Goal: Information Seeking & Learning: Learn about a topic

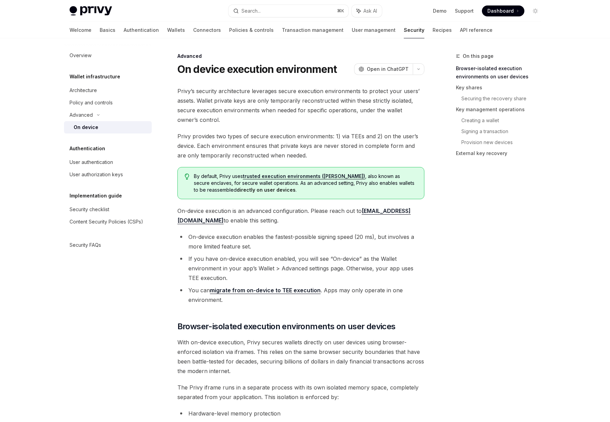
scroll to position [217, 0]
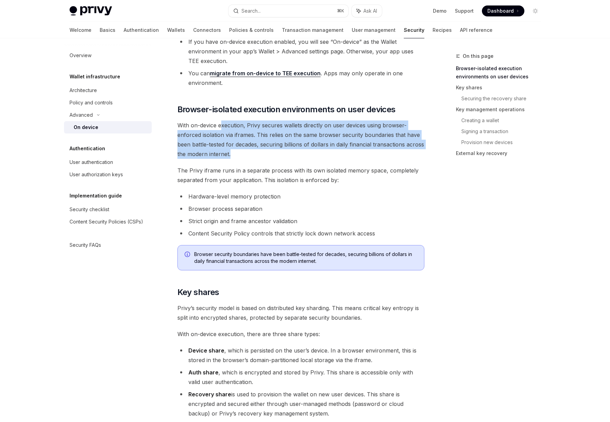
drag, startPoint x: 221, startPoint y: 124, endPoint x: 263, endPoint y: 155, distance: 52.4
click at [263, 155] on span "With on-device execution, Privy secures wallets directly on user devices using …" at bounding box center [300, 140] width 247 height 38
click at [263, 154] on span "With on-device execution, Privy secures wallets directly on user devices using …" at bounding box center [300, 140] width 247 height 38
drag, startPoint x: 263, startPoint y: 154, endPoint x: 259, endPoint y: 117, distance: 37.5
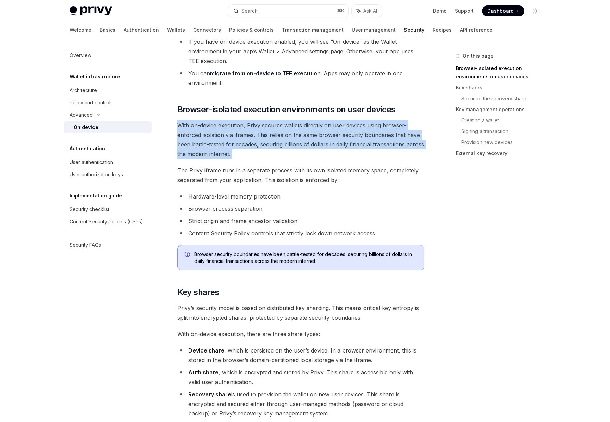
drag, startPoint x: 259, startPoint y: 119, endPoint x: 273, endPoint y: 154, distance: 38.6
click at [273, 154] on span "With on-device execution, Privy secures wallets directly on user devices using …" at bounding box center [300, 140] width 247 height 38
drag, startPoint x: 273, startPoint y: 154, endPoint x: 252, endPoint y: 127, distance: 34.9
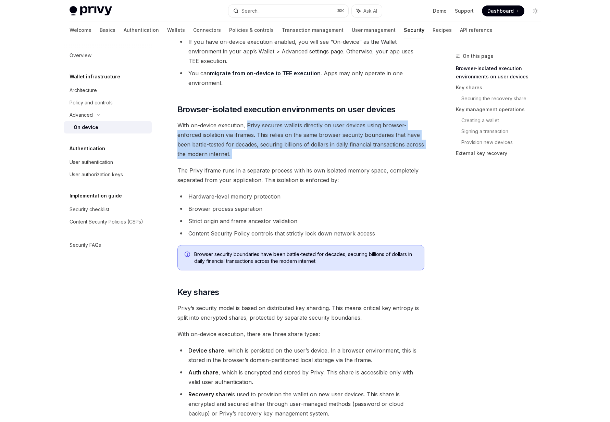
click at [252, 127] on span "With on-device execution, Privy secures wallets directly on user devices using …" at bounding box center [300, 140] width 247 height 38
drag, startPoint x: 252, startPoint y: 127, endPoint x: 260, endPoint y: 151, distance: 26.1
click at [260, 151] on span "With on-device execution, Privy secures wallets directly on user devices using …" at bounding box center [300, 140] width 247 height 38
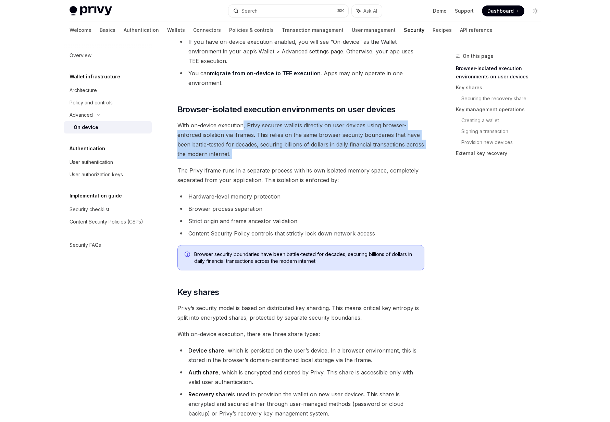
drag, startPoint x: 260, startPoint y: 151, endPoint x: 244, endPoint y: 126, distance: 30.1
click at [244, 126] on span "With on-device execution, Privy secures wallets directly on user devices using …" at bounding box center [300, 140] width 247 height 38
drag, startPoint x: 244, startPoint y: 126, endPoint x: 252, endPoint y: 150, distance: 25.0
click at [252, 150] on span "With on-device execution, Privy secures wallets directly on user devices using …" at bounding box center [300, 140] width 247 height 38
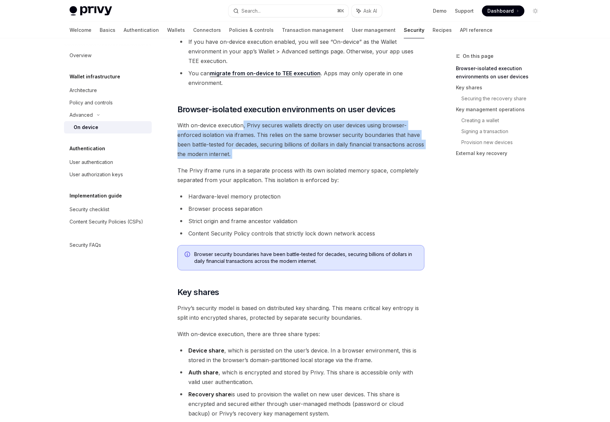
click at [252, 150] on span "With on-device execution, Privy secures wallets directly on user devices using …" at bounding box center [300, 140] width 247 height 38
drag, startPoint x: 252, startPoint y: 150, endPoint x: 242, endPoint y: 121, distance: 31.0
click at [242, 121] on span "With on-device execution, Privy secures wallets directly on user devices using …" at bounding box center [300, 140] width 247 height 38
drag, startPoint x: 242, startPoint y: 121, endPoint x: 253, endPoint y: 152, distance: 33.0
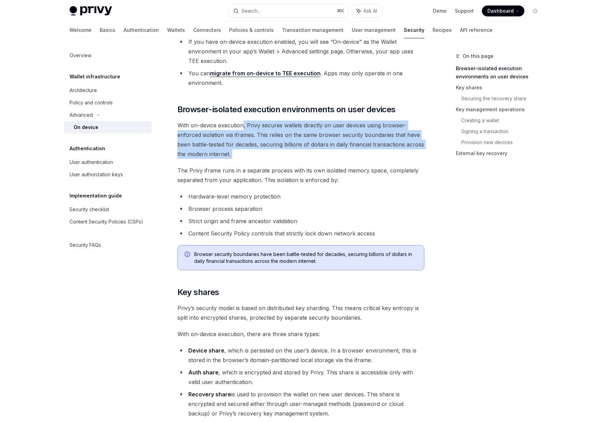
click at [253, 152] on span "With on-device execution, Privy secures wallets directly on user devices using …" at bounding box center [300, 140] width 247 height 38
drag, startPoint x: 253, startPoint y: 152, endPoint x: 243, endPoint y: 125, distance: 29.1
click at [243, 125] on span "With on-device execution, Privy secures wallets directly on user devices using …" at bounding box center [300, 140] width 247 height 38
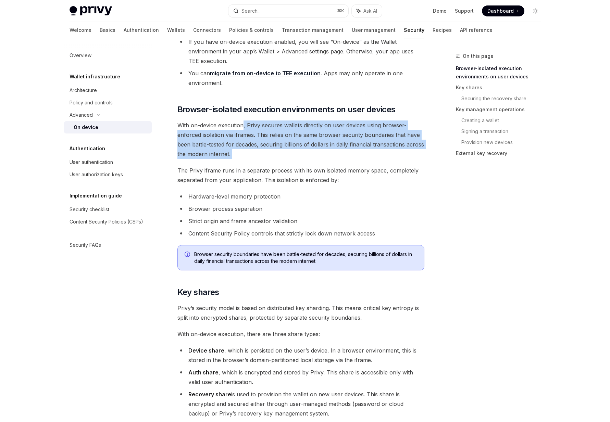
drag, startPoint x: 243, startPoint y: 125, endPoint x: 253, endPoint y: 155, distance: 32.1
click at [253, 155] on span "With on-device execution, Privy secures wallets directly on user devices using …" at bounding box center [300, 140] width 247 height 38
drag, startPoint x: 253, startPoint y: 155, endPoint x: 245, endPoint y: 125, distance: 30.7
click at [245, 125] on span "With on-device execution, Privy secures wallets directly on user devices using …" at bounding box center [300, 140] width 247 height 38
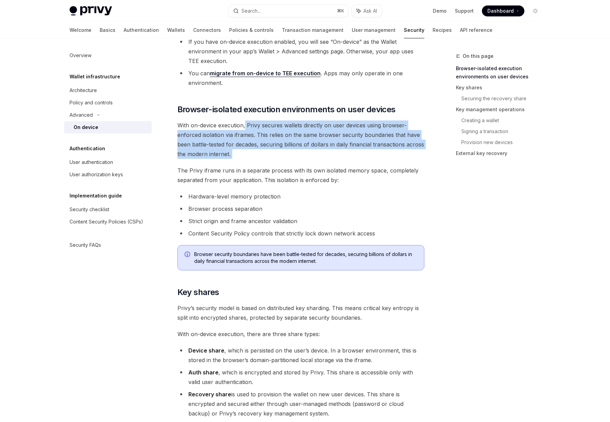
click at [245, 125] on span "With on-device execution, Privy secures wallets directly on user devices using …" at bounding box center [300, 140] width 247 height 38
drag, startPoint x: 245, startPoint y: 125, endPoint x: 252, endPoint y: 155, distance: 30.4
click at [252, 155] on span "With on-device execution, Privy secures wallets directly on user devices using …" at bounding box center [300, 140] width 247 height 38
drag, startPoint x: 252, startPoint y: 155, endPoint x: 241, endPoint y: 116, distance: 39.9
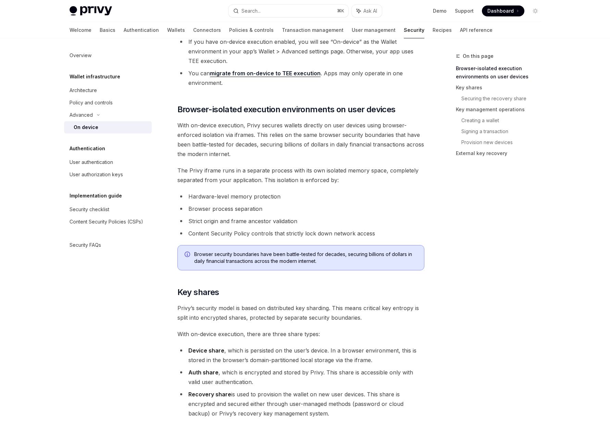
click at [241, 123] on span "With on-device execution, Privy secures wallets directly on user devices using …" at bounding box center [300, 140] width 247 height 38
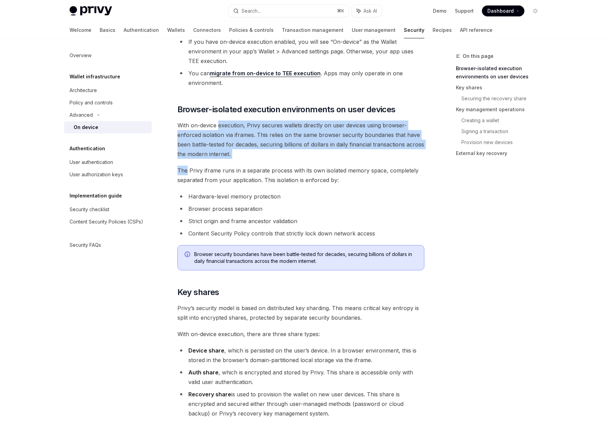
drag, startPoint x: 241, startPoint y: 123, endPoint x: 254, endPoint y: 162, distance: 41.2
drag, startPoint x: 254, startPoint y: 162, endPoint x: 240, endPoint y: 121, distance: 42.8
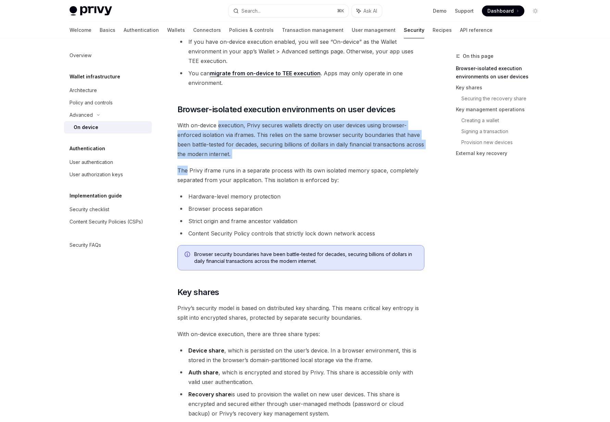
click at [240, 121] on span "With on-device execution, Privy secures wallets directly on user devices using …" at bounding box center [300, 140] width 247 height 38
drag, startPoint x: 240, startPoint y: 121, endPoint x: 253, endPoint y: 157, distance: 37.4
click at [253, 157] on span "With on-device execution, Privy secures wallets directly on user devices using …" at bounding box center [300, 140] width 247 height 38
drag, startPoint x: 253, startPoint y: 157, endPoint x: 238, endPoint y: 123, distance: 37.0
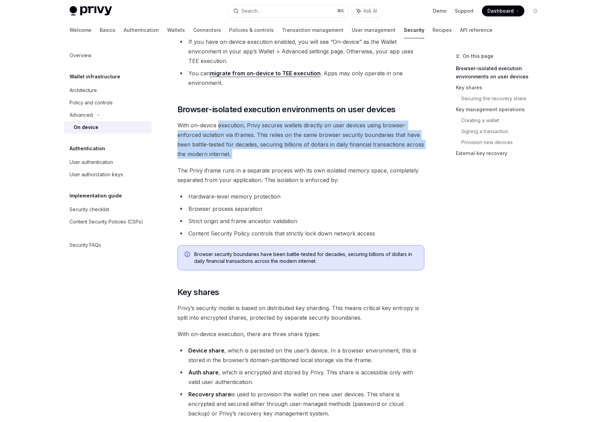
click at [238, 123] on span "With on-device execution, Privy secures wallets directly on user devices using …" at bounding box center [300, 140] width 247 height 38
drag, startPoint x: 238, startPoint y: 123, endPoint x: 250, endPoint y: 157, distance: 36.2
click at [250, 157] on span "With on-device execution, Privy secures wallets directly on user devices using …" at bounding box center [300, 140] width 247 height 38
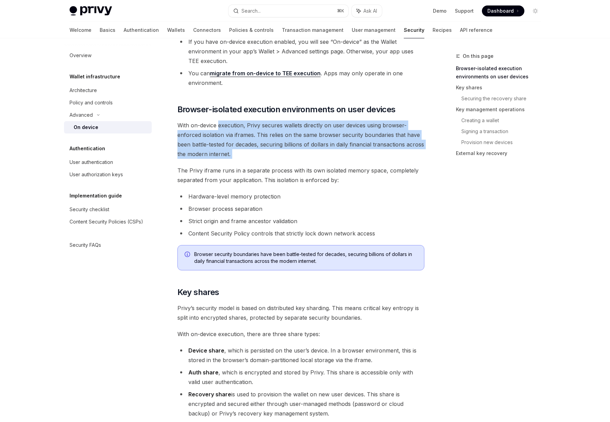
drag, startPoint x: 250, startPoint y: 157, endPoint x: 235, endPoint y: 123, distance: 36.5
click at [235, 123] on span "With on-device execution, Privy secures wallets directly on user devices using …" at bounding box center [300, 140] width 247 height 38
drag, startPoint x: 235, startPoint y: 123, endPoint x: 244, endPoint y: 154, distance: 32.0
click at [244, 154] on span "With on-device execution, Privy secures wallets directly on user devices using …" at bounding box center [300, 140] width 247 height 38
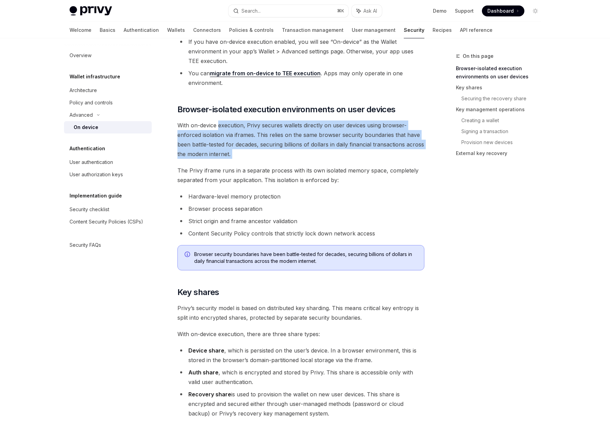
click at [244, 154] on span "With on-device execution, Privy secures wallets directly on user devices using …" at bounding box center [300, 140] width 247 height 38
drag, startPoint x: 244, startPoint y: 154, endPoint x: 233, endPoint y: 120, distance: 35.5
click at [233, 121] on span "With on-device execution, Privy secures wallets directly on user devices using …" at bounding box center [300, 140] width 247 height 38
drag, startPoint x: 233, startPoint y: 120, endPoint x: 248, endPoint y: 160, distance: 42.5
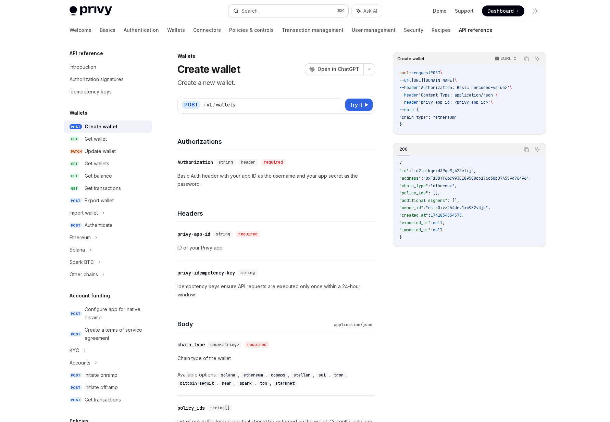
click at [277, 12] on button "Search... ⌘ K" at bounding box center [288, 11] width 120 height 12
click at [246, 65] on div "Create wallet OpenAI Open in ChatGPT" at bounding box center [276, 69] width 198 height 12
drag, startPoint x: 241, startPoint y: 104, endPoint x: 183, endPoint y: 80, distance: 62.8
click at [254, 84] on p "Create a new wallet." at bounding box center [276, 83] width 198 height 10
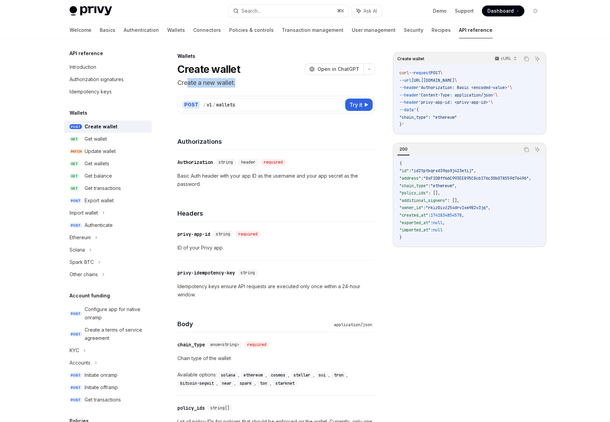
drag, startPoint x: 254, startPoint y: 84, endPoint x: 188, endPoint y: 79, distance: 66.6
click at [188, 79] on p "Create a new wallet." at bounding box center [276, 83] width 198 height 10
drag, startPoint x: 188, startPoint y: 79, endPoint x: 259, endPoint y: 82, distance: 71.3
click at [259, 82] on p "Create a new wallet." at bounding box center [276, 83] width 198 height 10
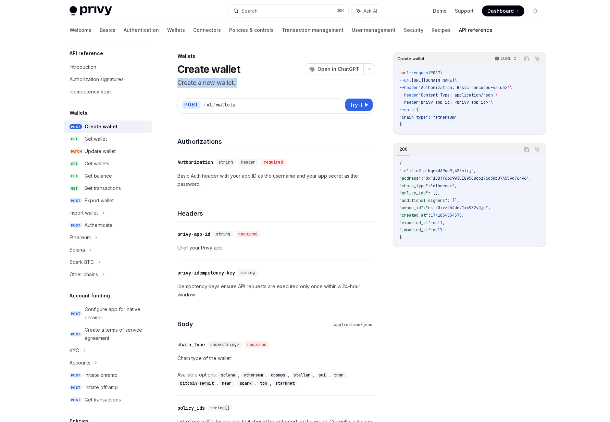
click at [259, 82] on p "Create a new wallet." at bounding box center [276, 83] width 198 height 10
click at [251, 10] on div "Search..." at bounding box center [250, 11] width 19 height 8
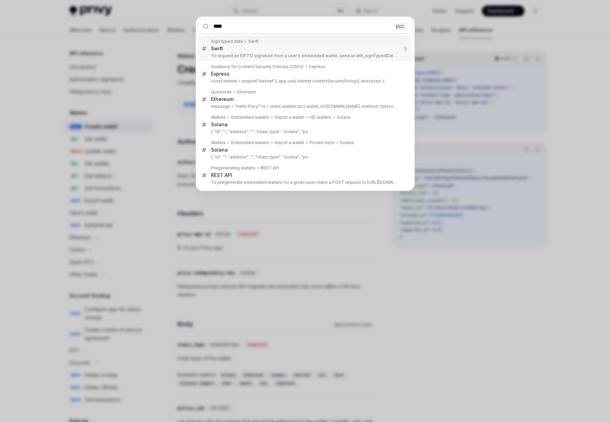
type input "*****"
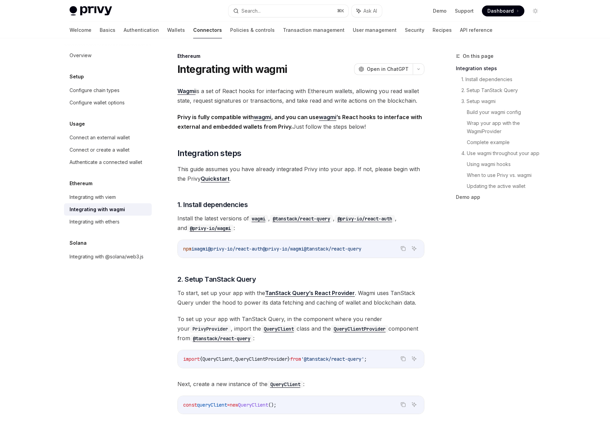
scroll to position [38, 0]
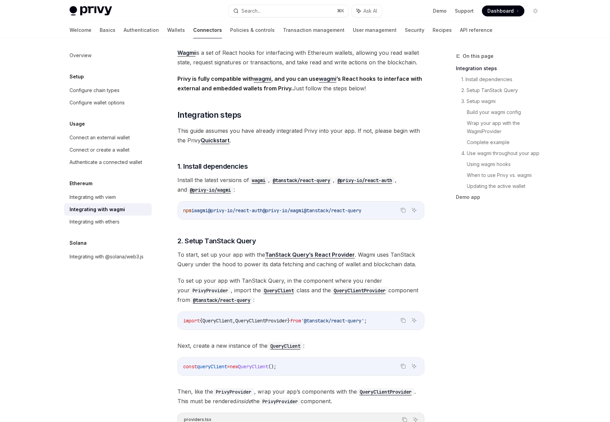
click at [252, 58] on span "Wagmi is a set of React hooks for interfacing with Ethereum wallets, allowing y…" at bounding box center [300, 57] width 247 height 19
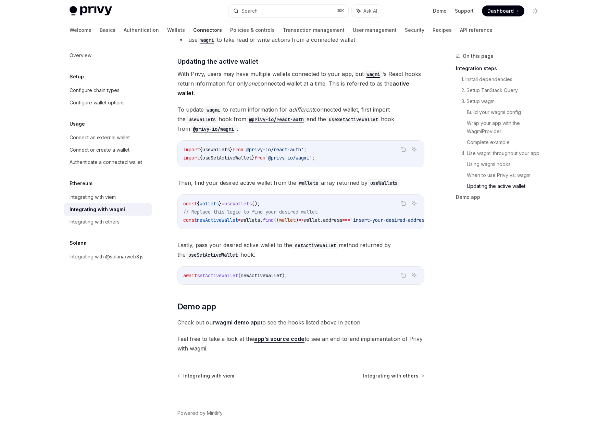
scroll to position [1815, 0]
click at [237, 156] on span "useSetActiveWallet" at bounding box center [226, 159] width 49 height 6
click at [290, 156] on span "'@privy-io/wagmi'" at bounding box center [288, 159] width 47 height 6
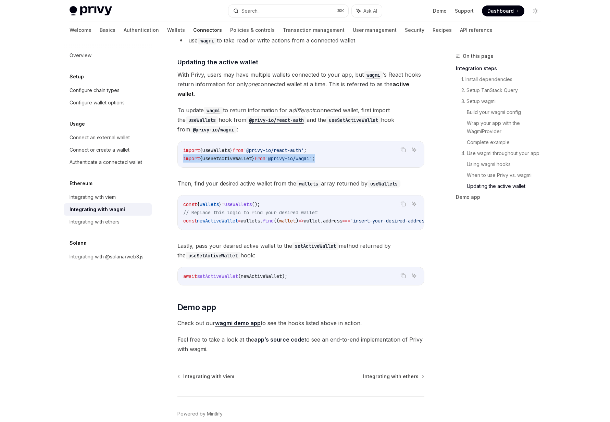
drag, startPoint x: 346, startPoint y: 156, endPoint x: 181, endPoint y: 151, distance: 164.8
click at [181, 151] on div "import { useWallets } from '@privy-io/react-auth' ; import { useSetActiveWallet…" at bounding box center [301, 154] width 246 height 26
copy span "import { useSetActiveWallet } from '@privy-io/wagmi' ;"
click at [124, 28] on link "Authentication" at bounding box center [141, 30] width 35 height 16
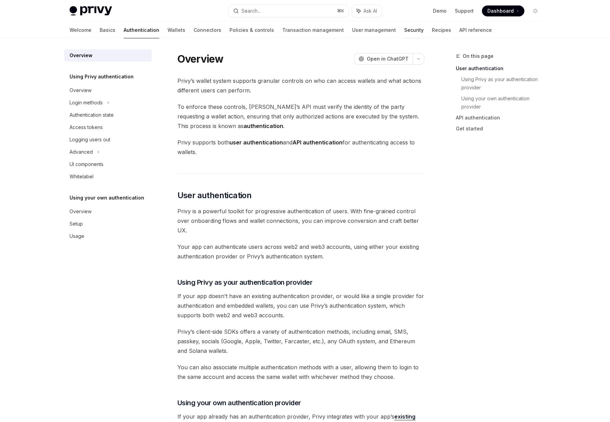
click at [404, 31] on link "Security" at bounding box center [414, 30] width 20 height 16
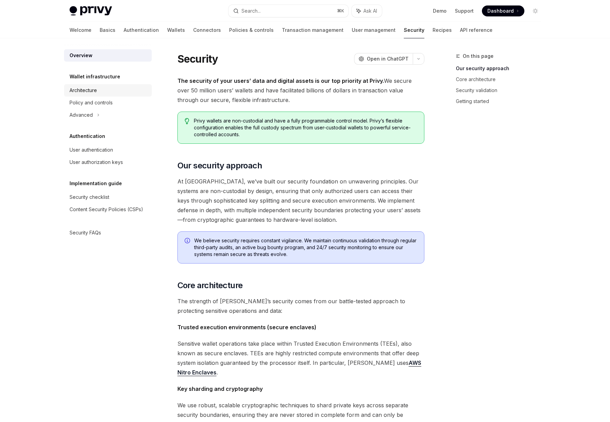
click at [104, 93] on div "Architecture" at bounding box center [109, 90] width 78 height 8
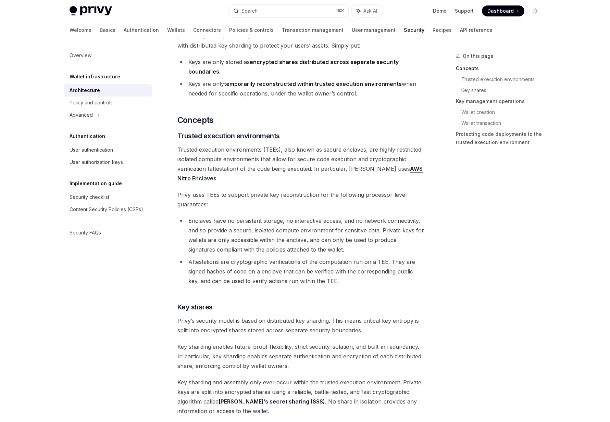
scroll to position [55, 0]
click at [94, 113] on div "Advanced" at bounding box center [108, 115] width 88 height 12
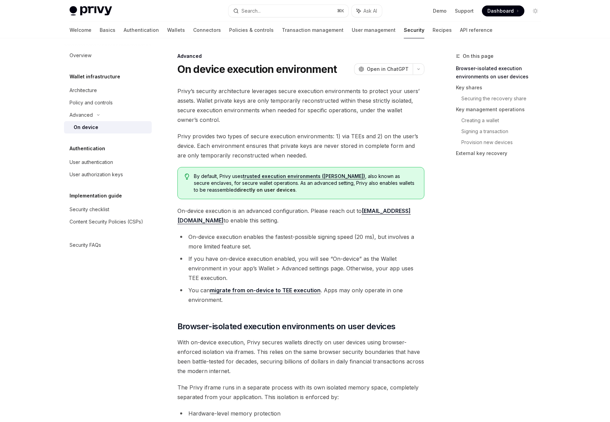
click at [101, 127] on div "On device" at bounding box center [111, 127] width 74 height 8
type textarea "*"
